Goal: Find specific page/section: Find specific page/section

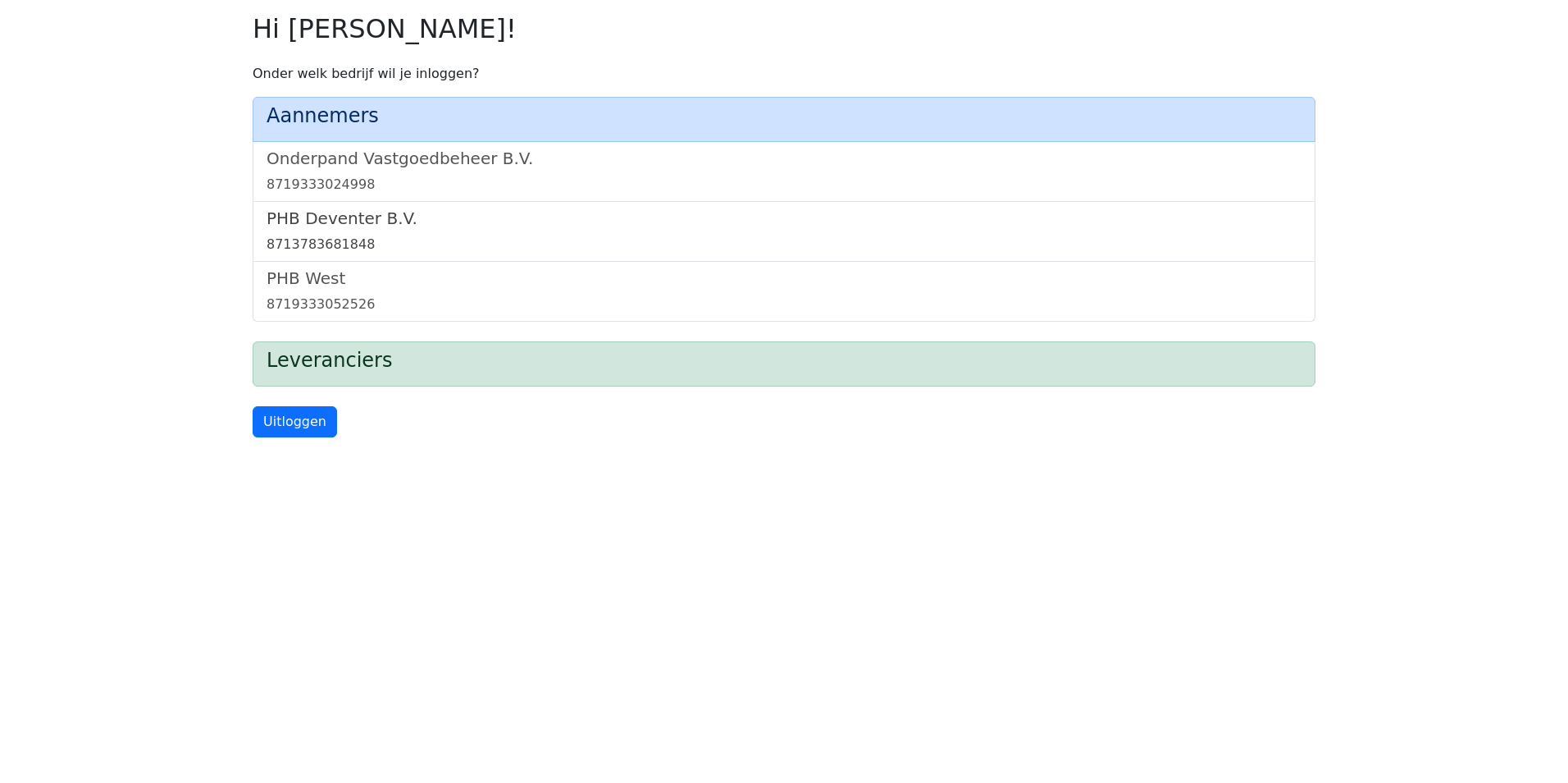
click at [417, 229] on link "PHB Deventer B.V. 8713783681848" at bounding box center [784, 231] width 1035 height 46
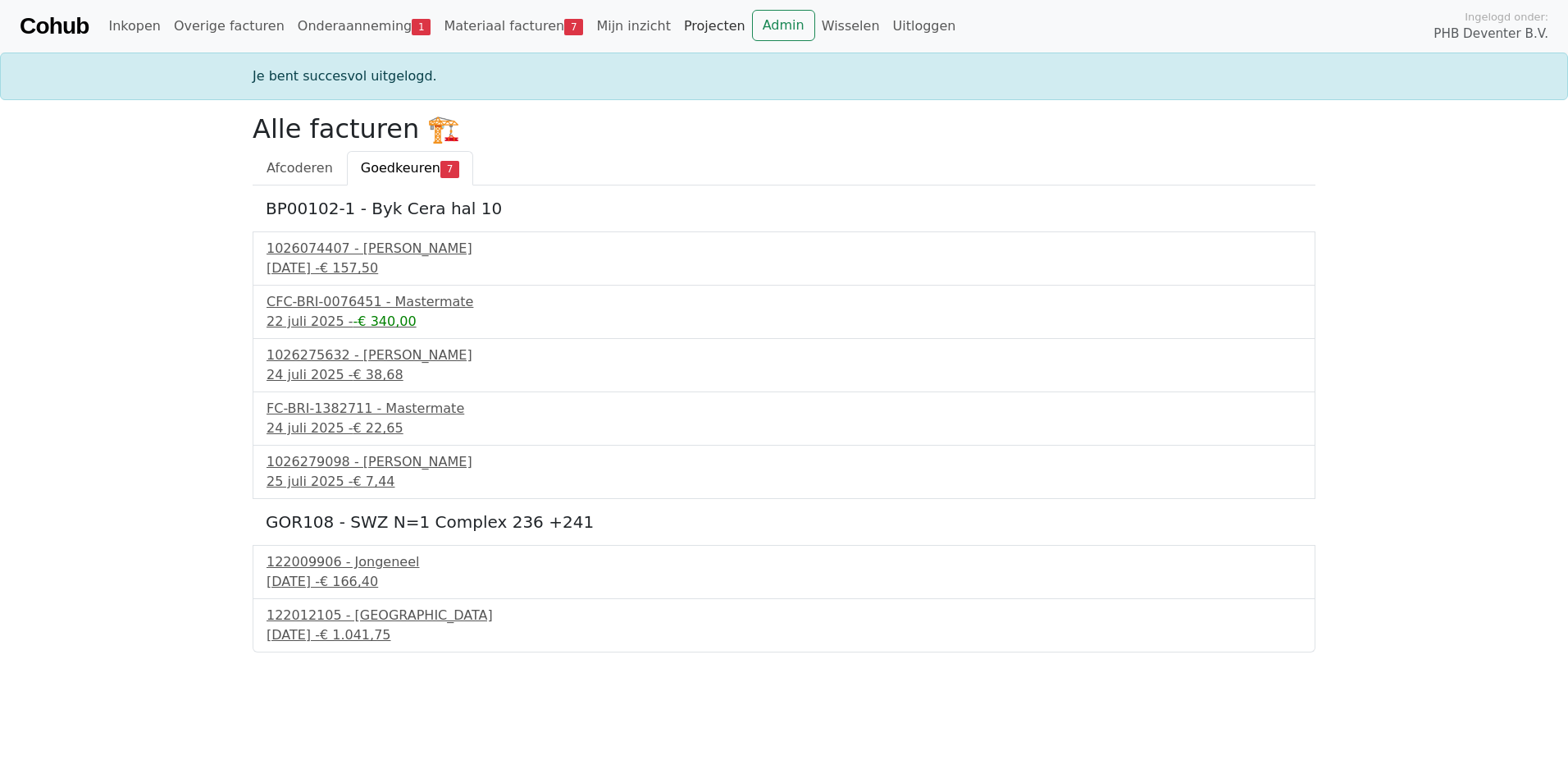
click at [677, 34] on link "Projecten" at bounding box center [714, 27] width 74 height 33
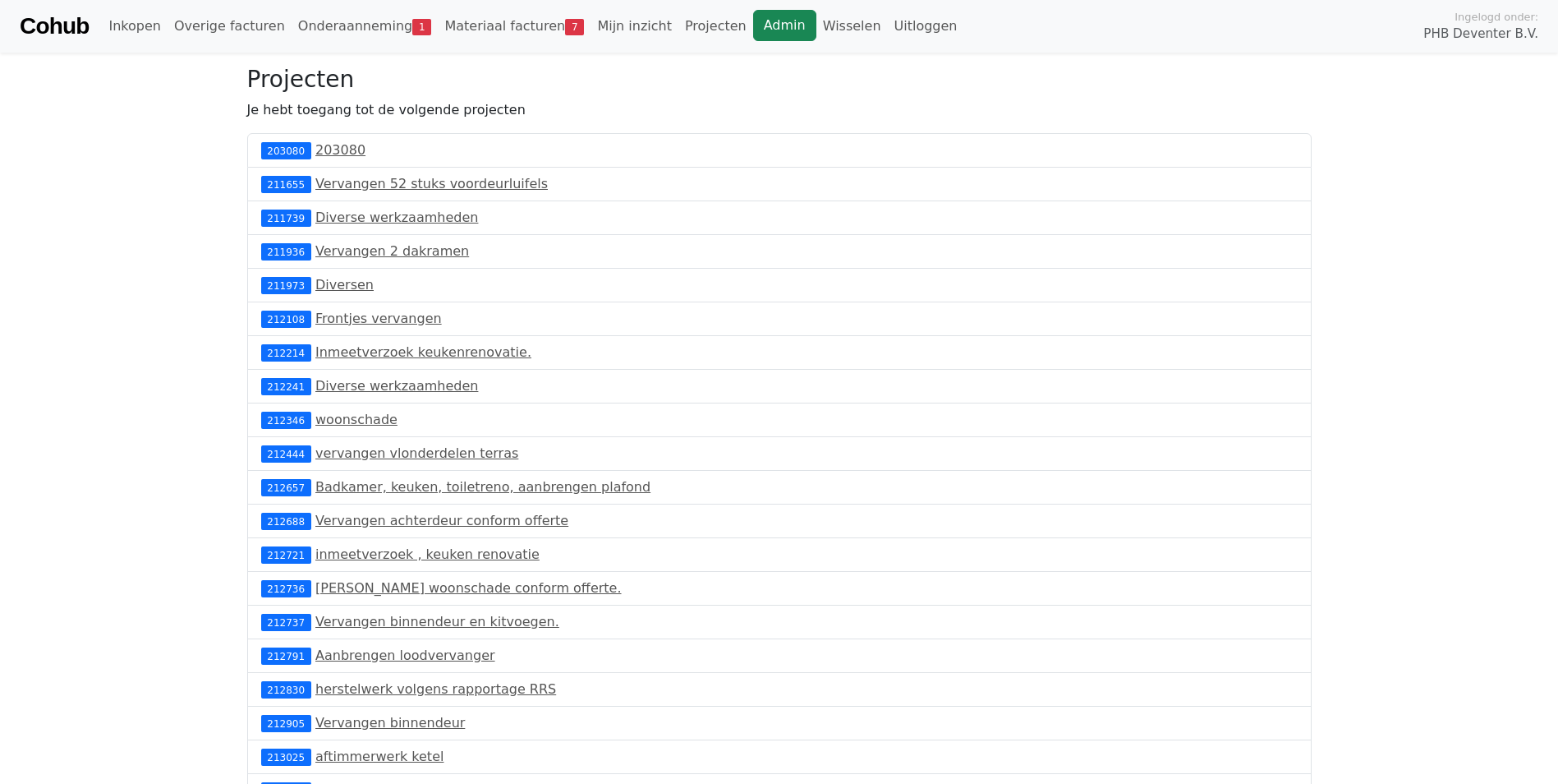
click at [754, 32] on link "Admin" at bounding box center [785, 26] width 63 height 31
